Goal: Transaction & Acquisition: Purchase product/service

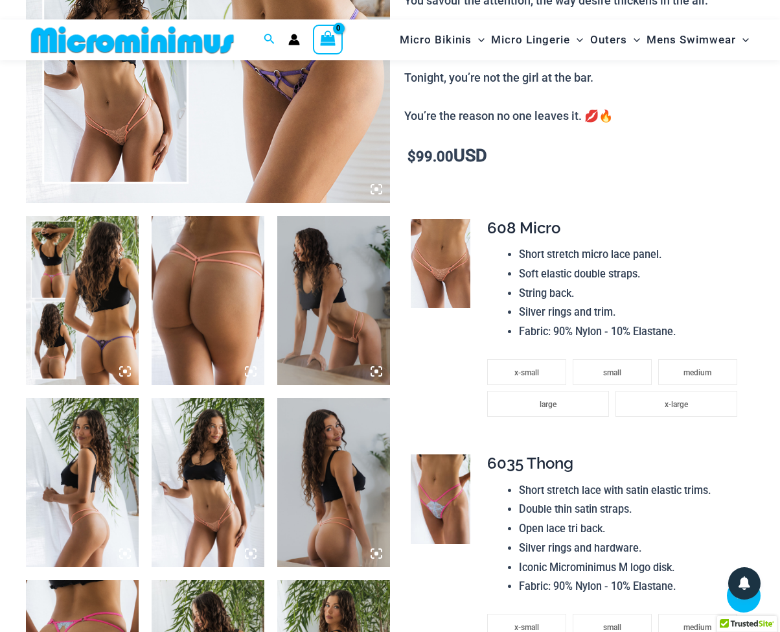
scroll to position [354, 0]
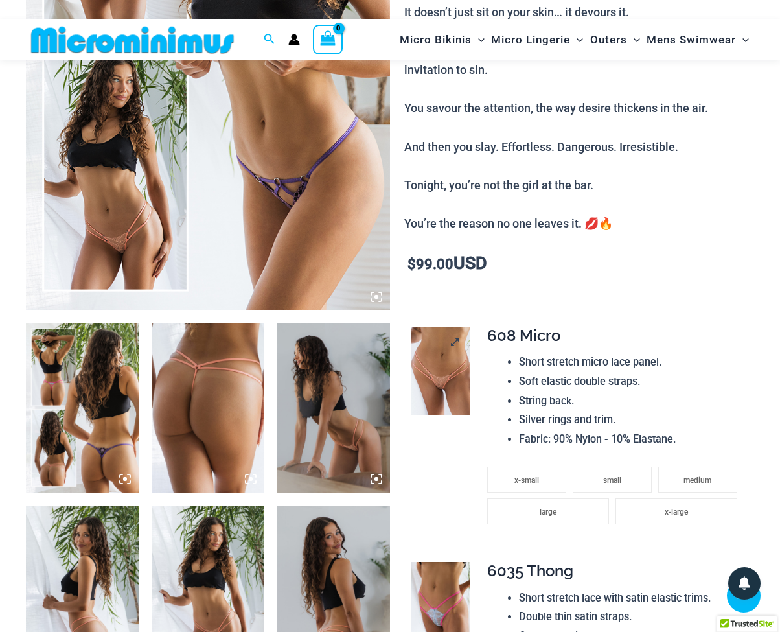
click at [453, 354] on img at bounding box center [441, 370] width 60 height 89
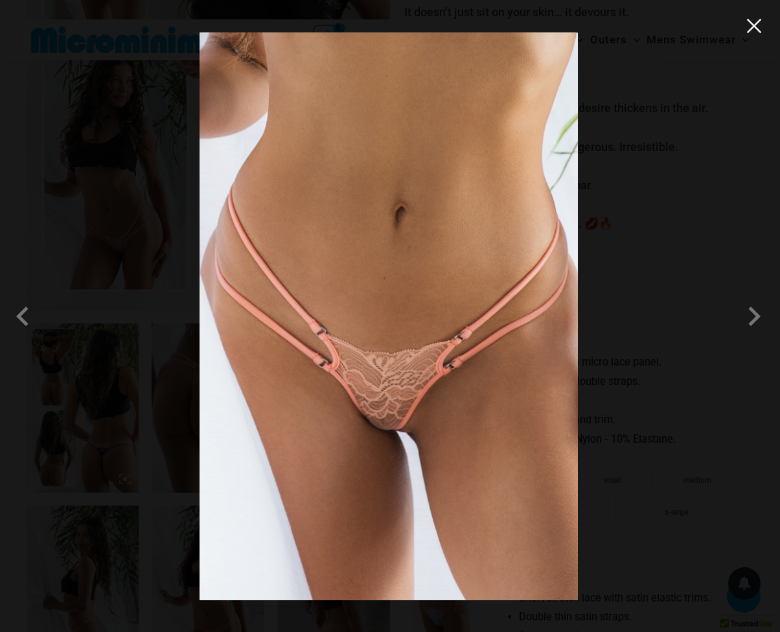
drag, startPoint x: 751, startPoint y: 32, endPoint x: 722, endPoint y: 111, distance: 84.8
click at [749, 33] on button "Close" at bounding box center [753, 25] width 19 height 19
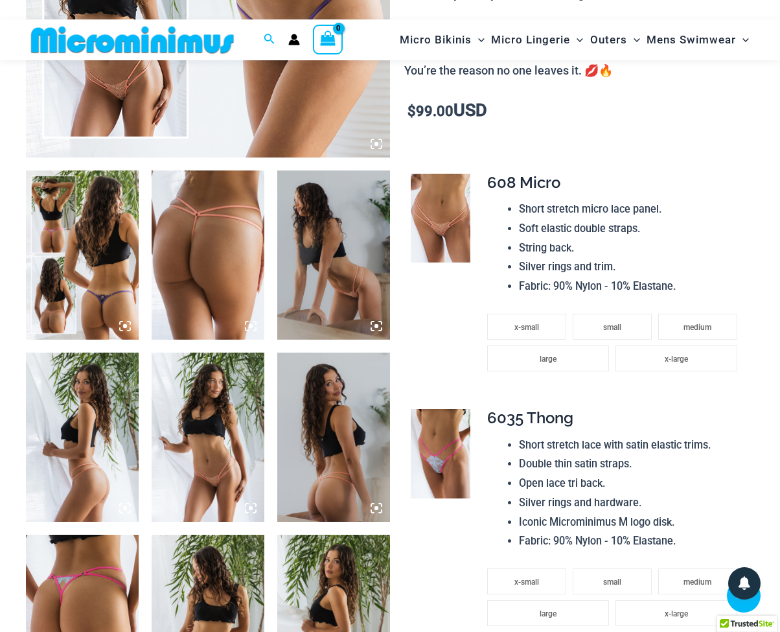
scroll to position [552, 0]
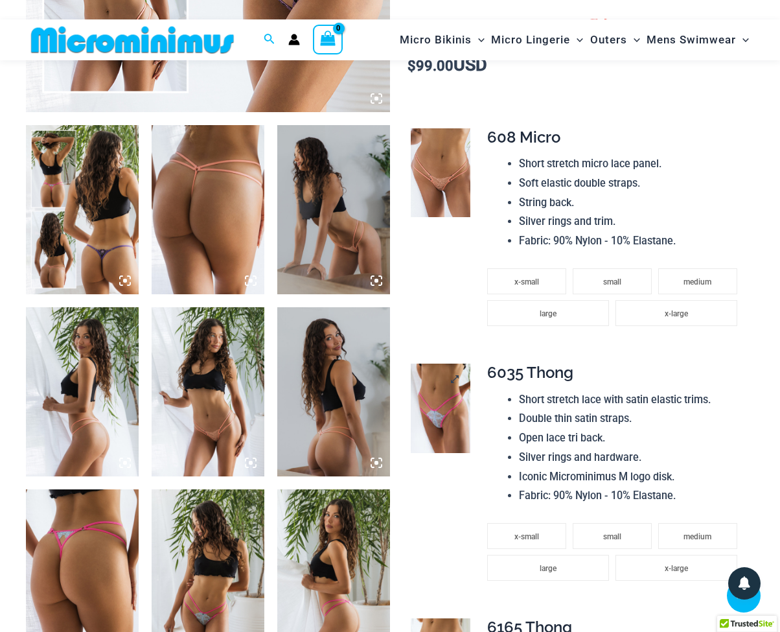
click at [439, 410] on img at bounding box center [441, 407] width 60 height 89
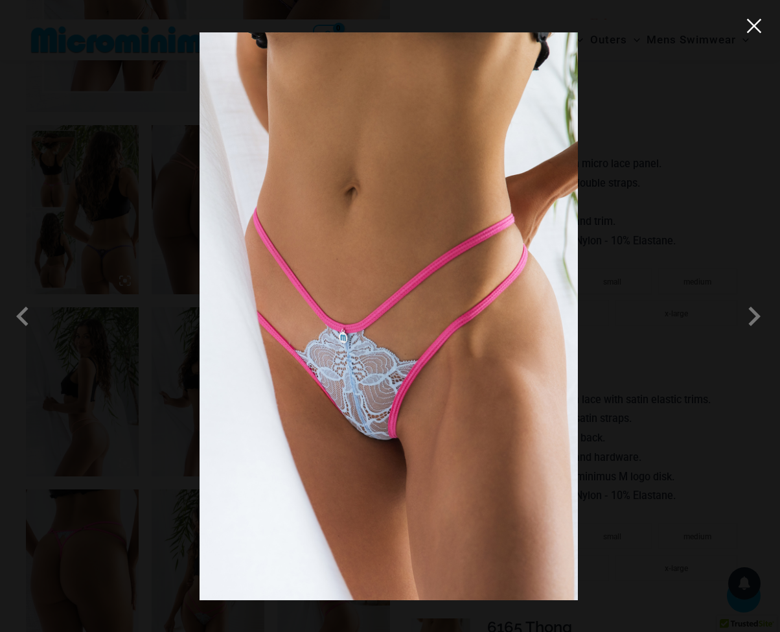
click at [756, 31] on button "Close" at bounding box center [753, 25] width 19 height 19
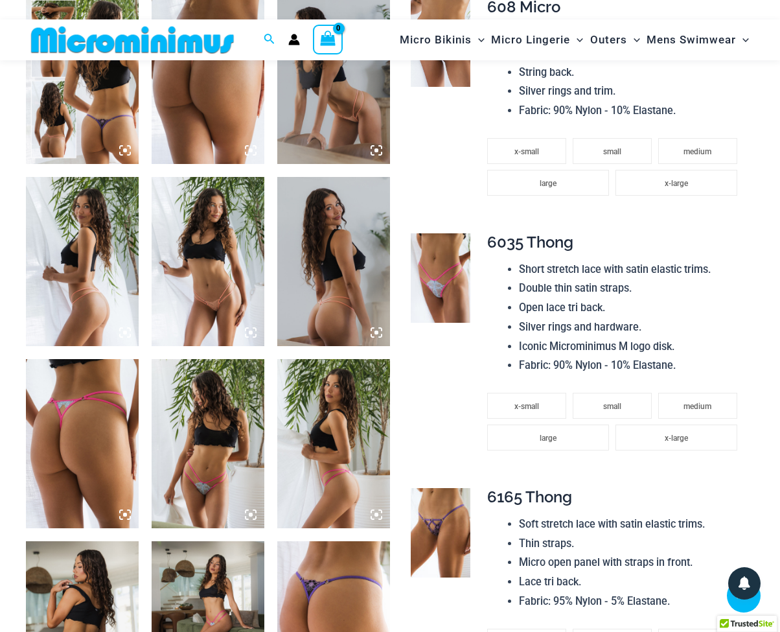
scroll to position [714, 0]
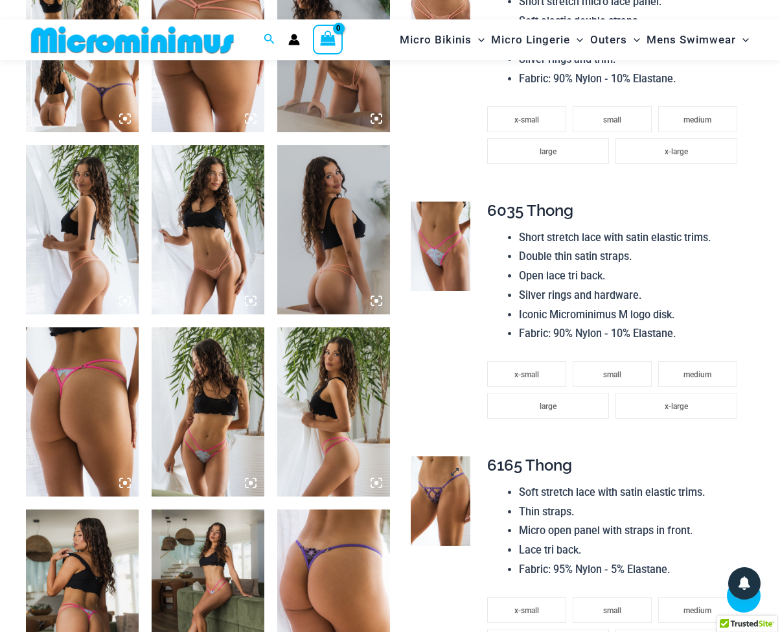
click at [448, 482] on img at bounding box center [441, 500] width 60 height 89
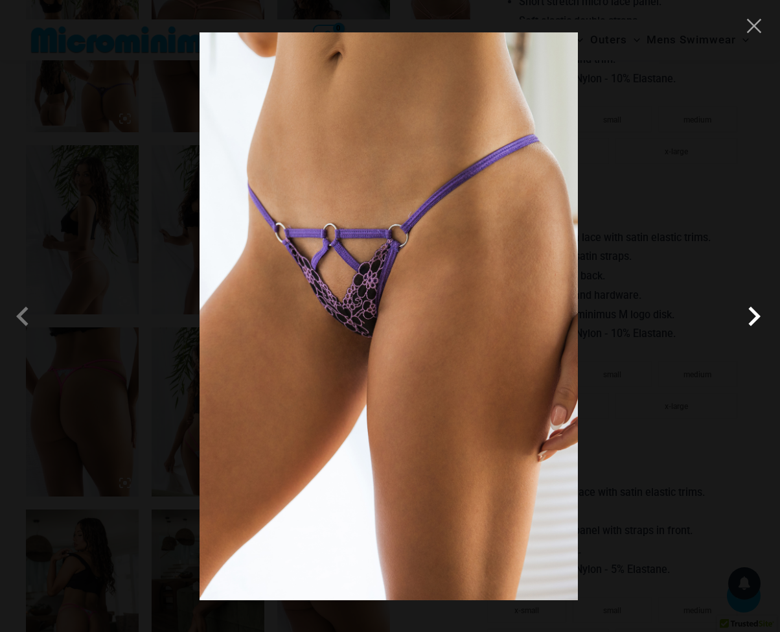
click at [749, 320] on span at bounding box center [754, 316] width 39 height 39
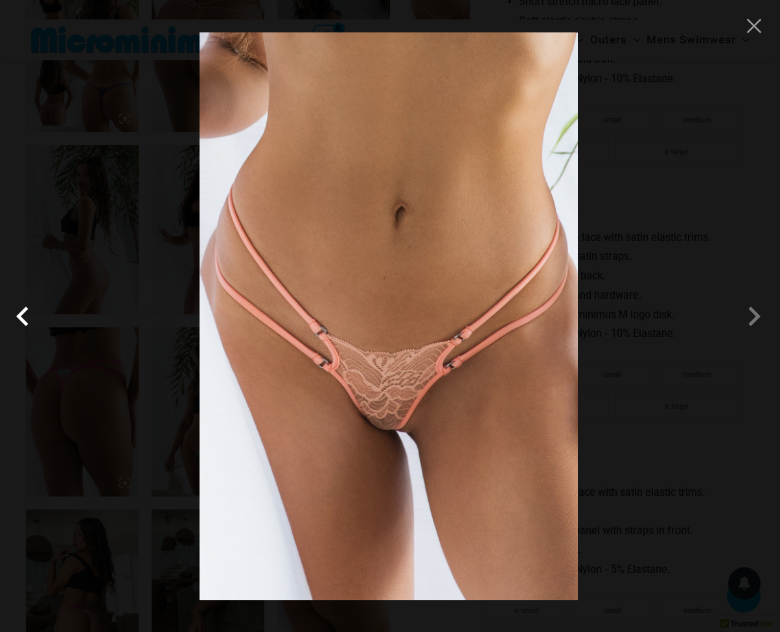
click at [19, 321] on span at bounding box center [25, 316] width 39 height 39
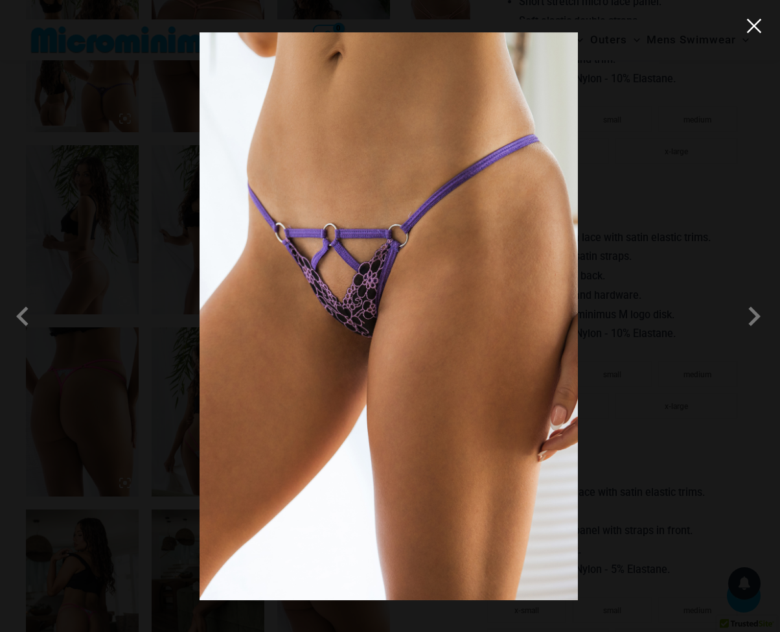
click at [758, 25] on button "Close" at bounding box center [753, 25] width 19 height 19
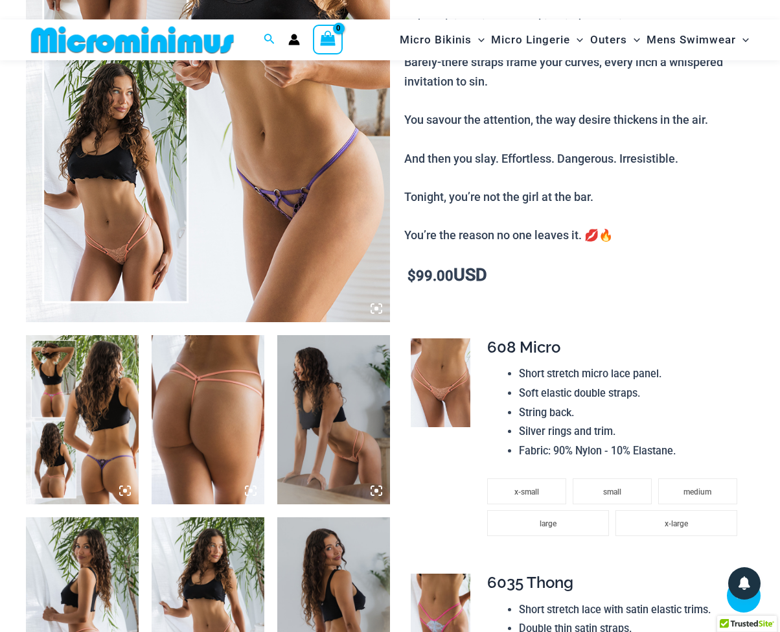
scroll to position [0, 0]
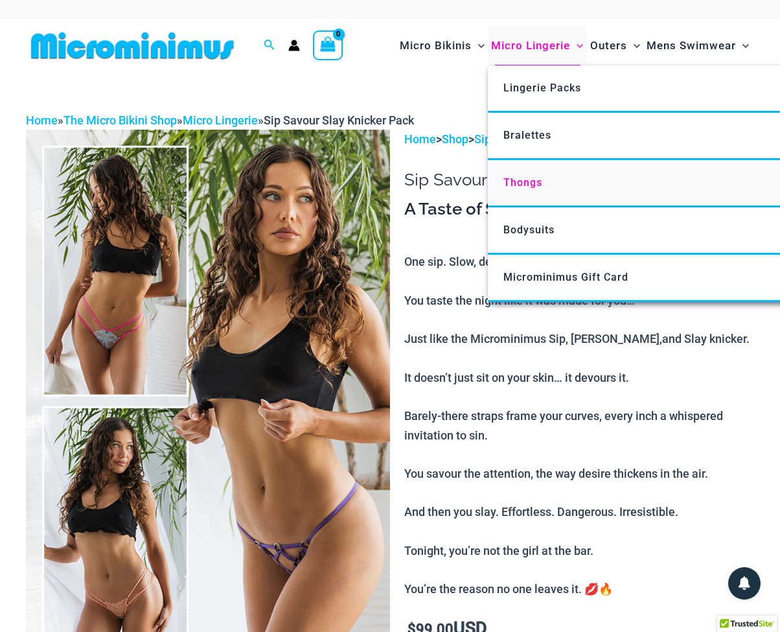
click at [536, 177] on span "Thongs" at bounding box center [522, 182] width 39 height 12
